Goal: Use online tool/utility: Utilize a website feature to perform a specific function

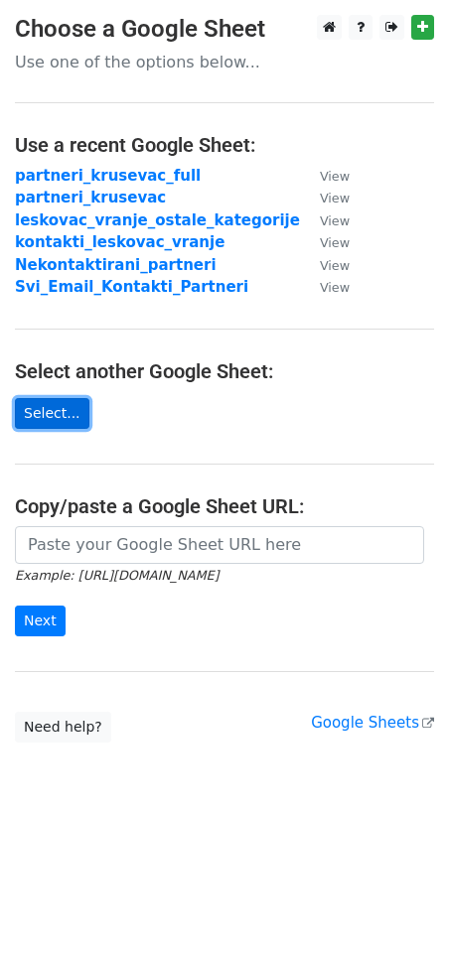
click at [38, 409] on link "Select..." at bounding box center [52, 413] width 74 height 31
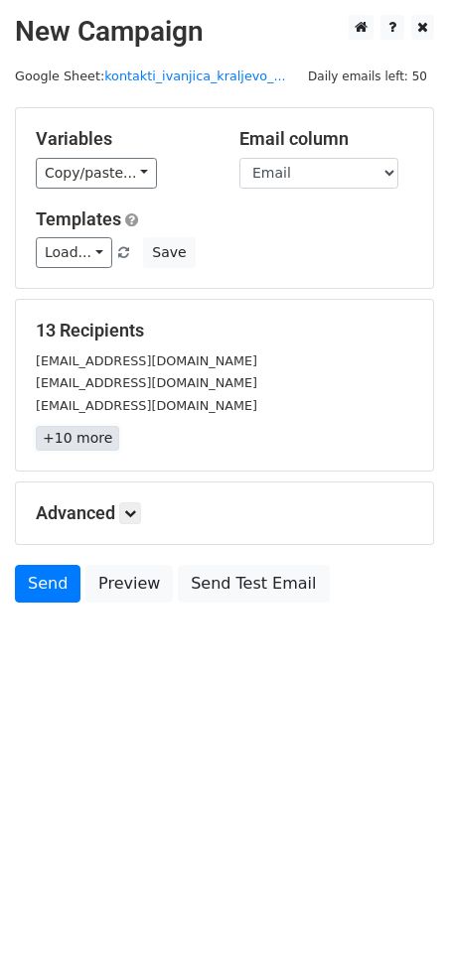
click at [87, 442] on link "+10 more" at bounding box center [77, 438] width 83 height 25
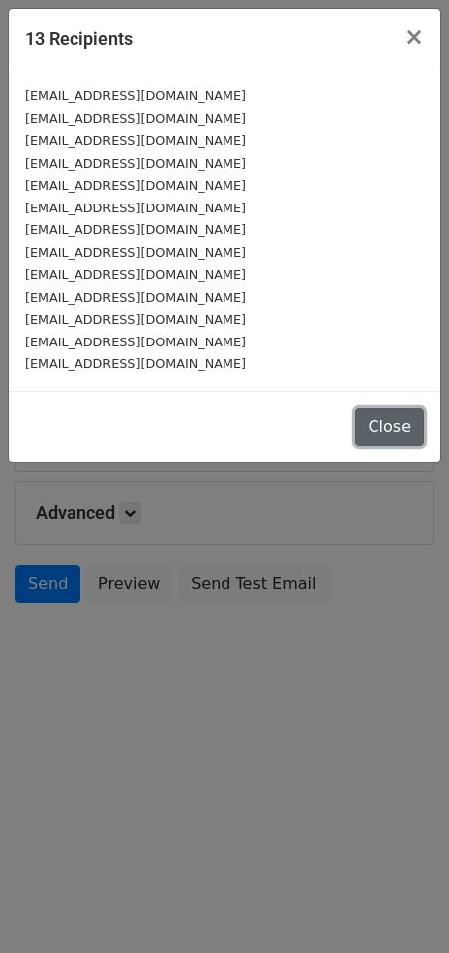
click at [387, 426] on button "Close" at bounding box center [388, 427] width 69 height 38
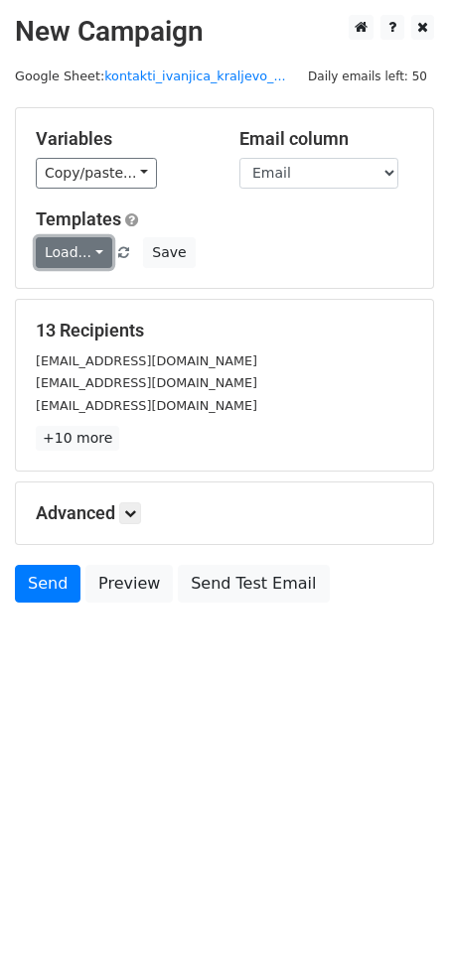
click at [90, 249] on link "Load..." at bounding box center [74, 252] width 76 height 31
click at [100, 295] on link "Poziv za saradnju" at bounding box center [130, 297] width 186 height 32
